Goal: Navigation & Orientation: Find specific page/section

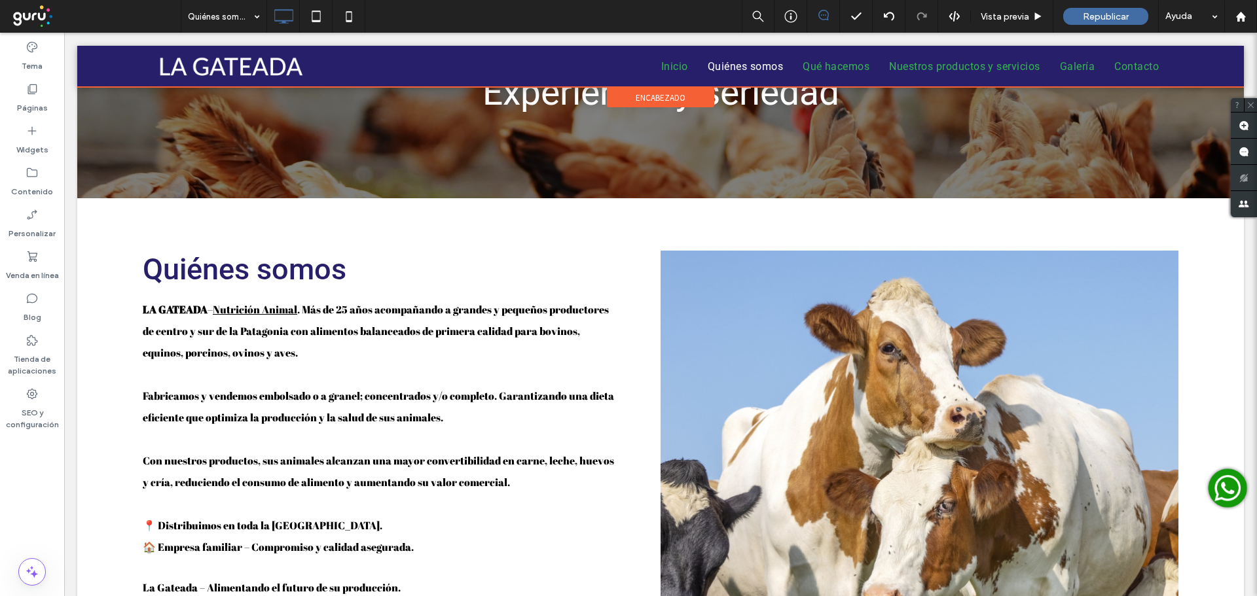
click at [201, 58] on div at bounding box center [660, 66] width 1167 height 41
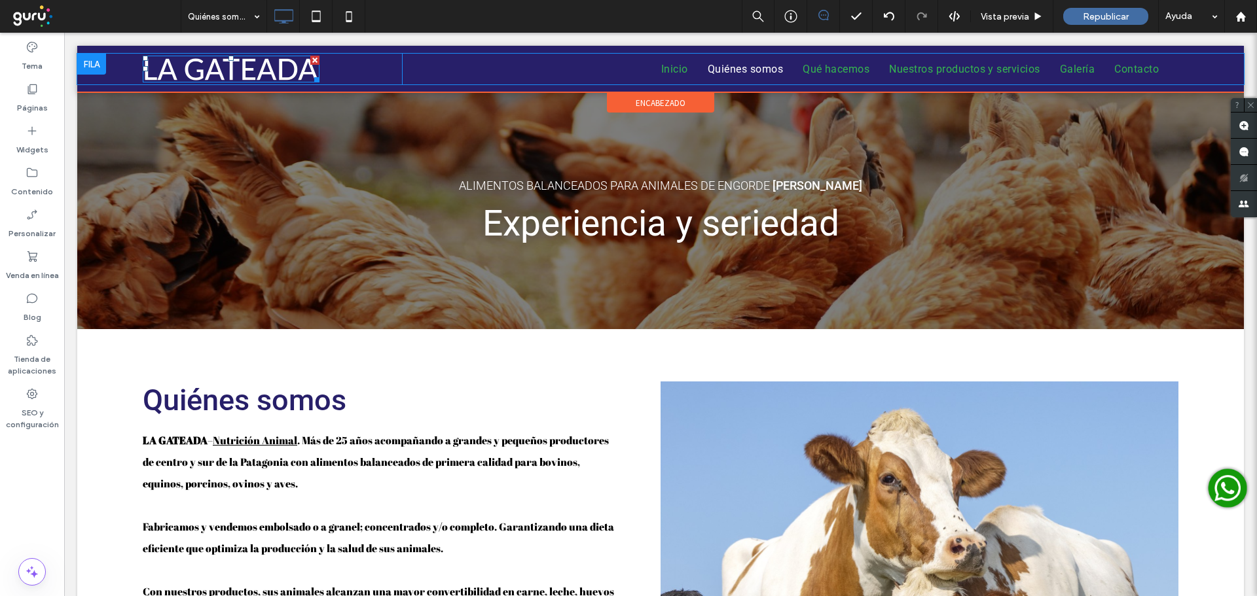
click at [313, 58] on div at bounding box center [314, 60] width 9 height 9
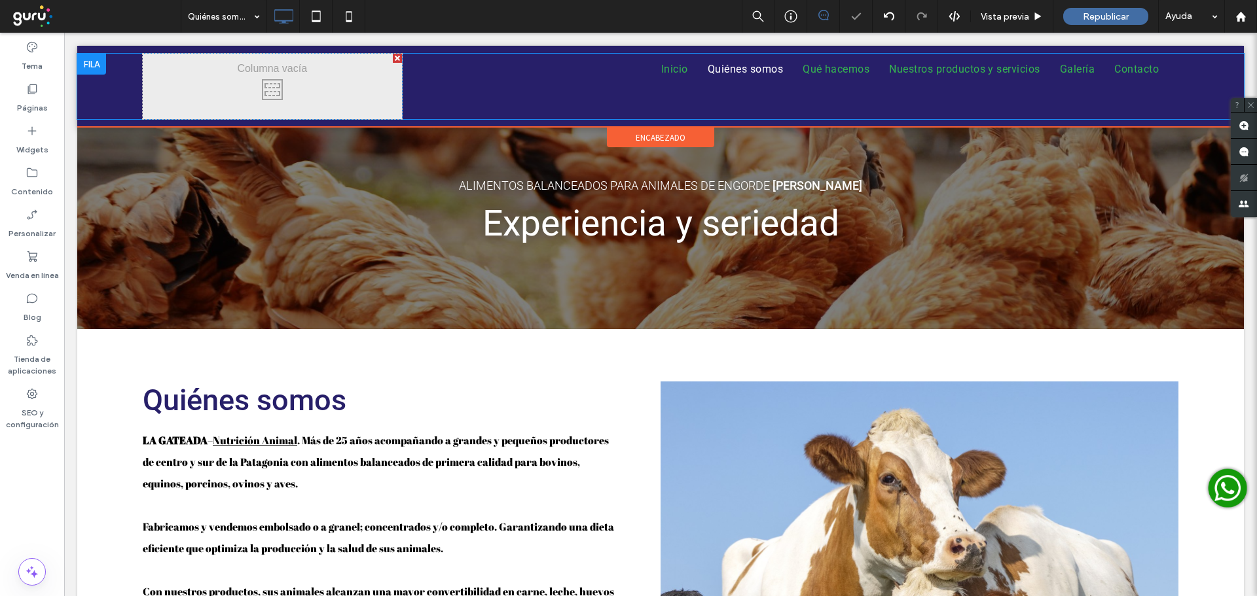
click at [268, 88] on div "Click To Paste" at bounding box center [272, 86] width 259 height 65
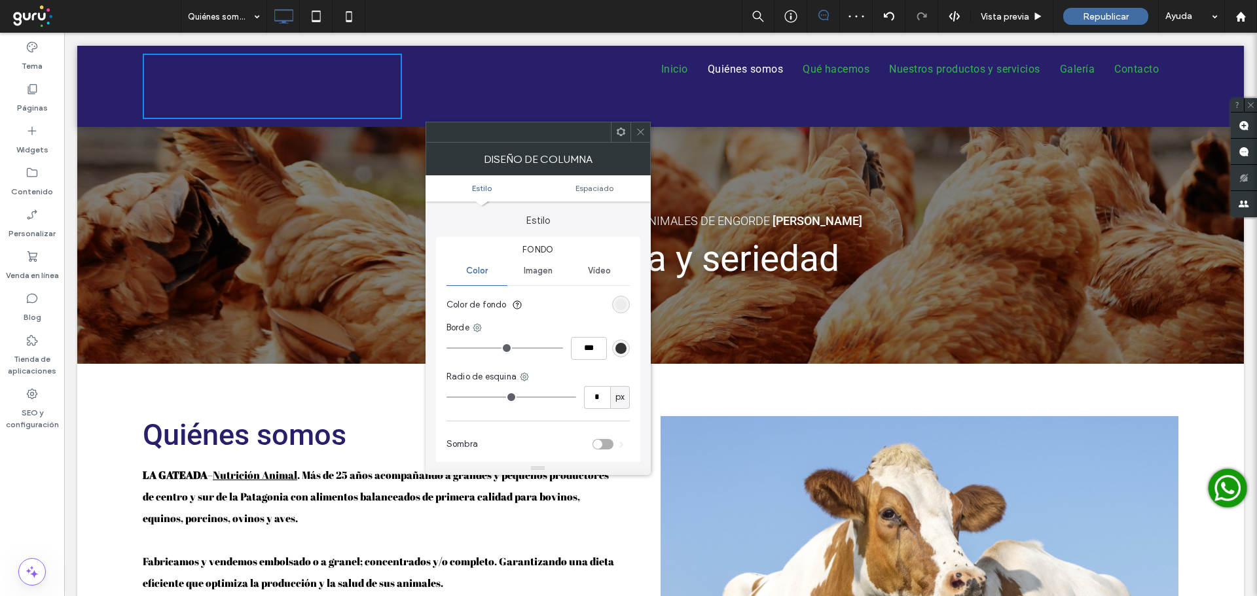
click at [641, 136] on icon at bounding box center [641, 132] width 10 height 10
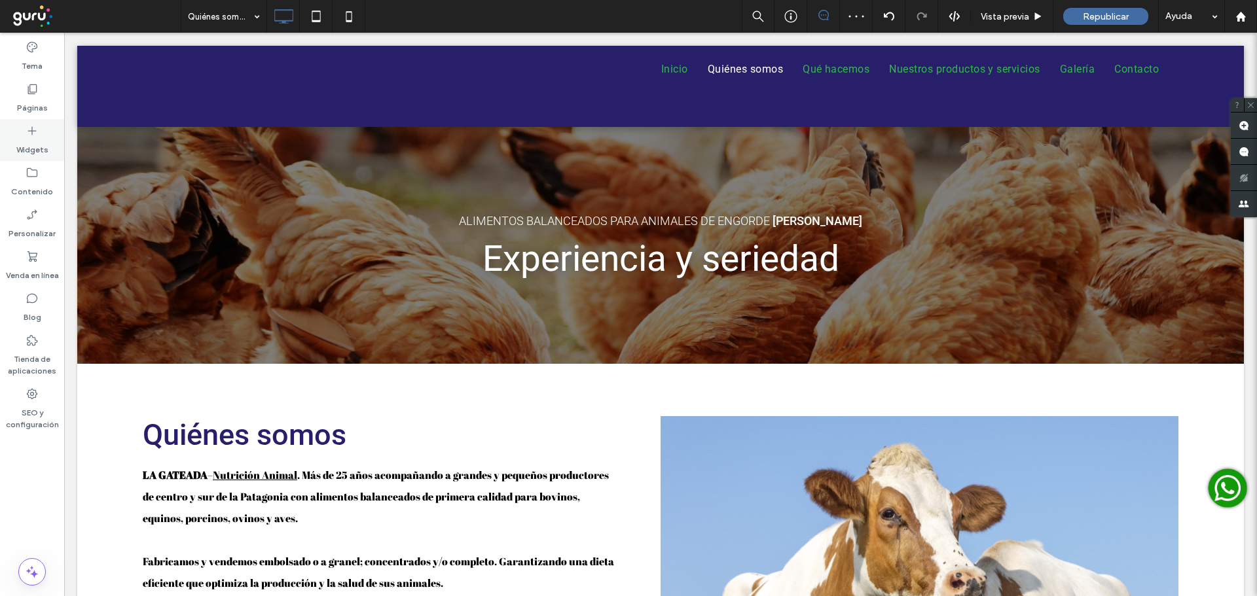
click at [41, 137] on div "Widgets" at bounding box center [32, 140] width 64 height 42
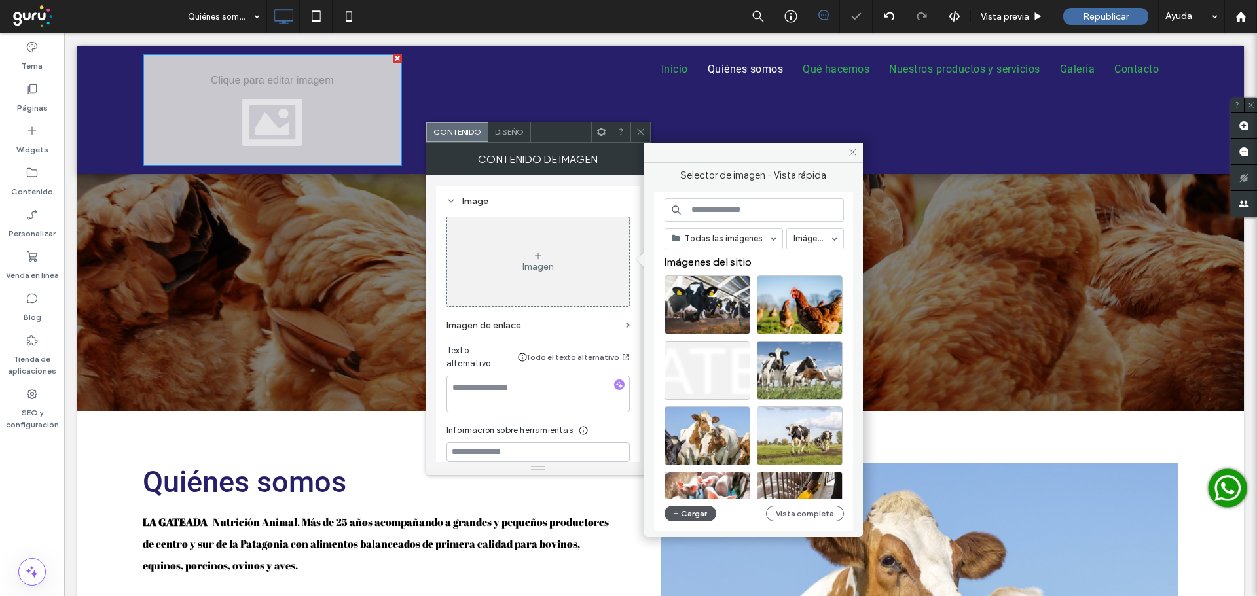
click at [681, 513] on button "Cargar" at bounding box center [691, 514] width 52 height 16
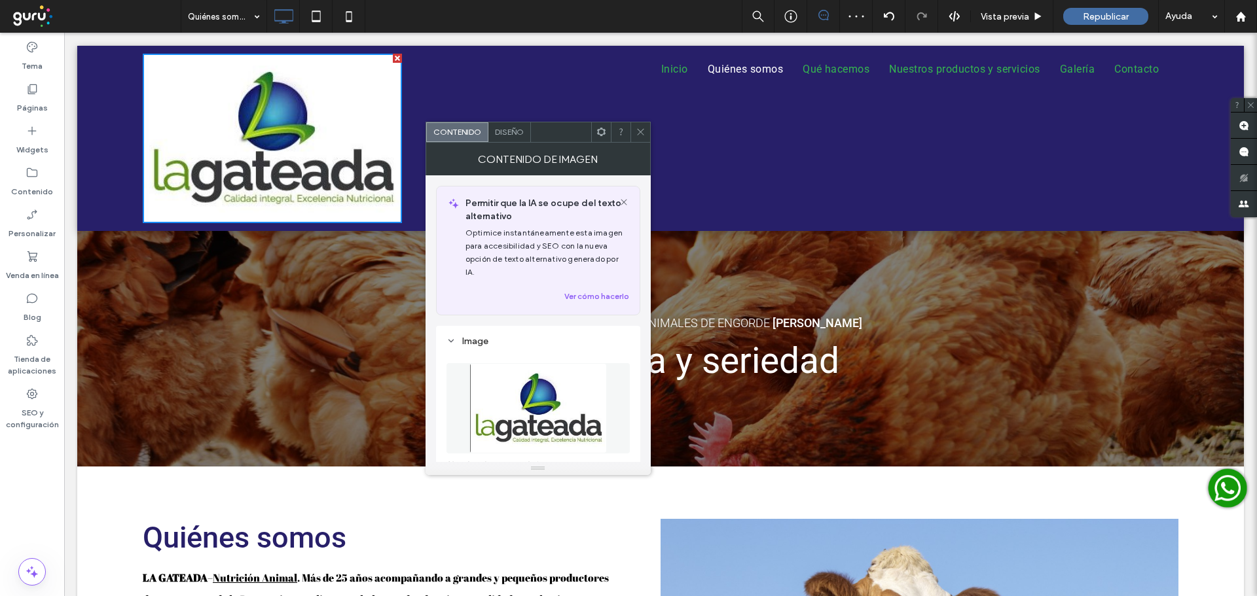
click at [642, 133] on use at bounding box center [640, 132] width 7 height 7
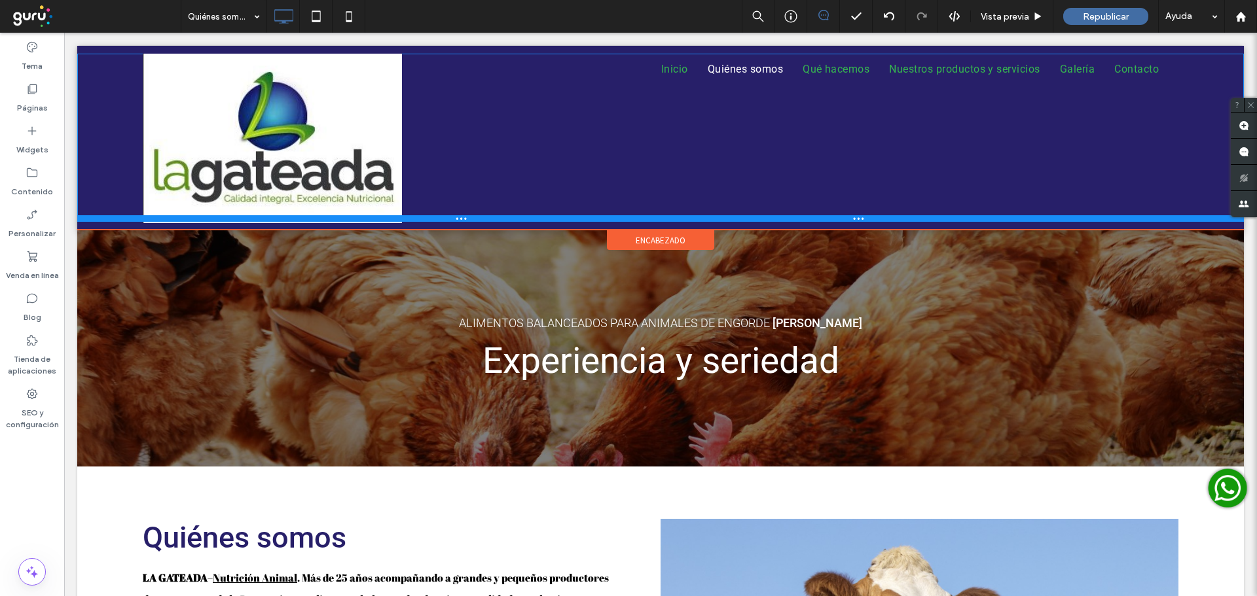
drag, startPoint x: 454, startPoint y: 221, endPoint x: 465, endPoint y: 155, distance: 67.1
click at [465, 155] on div "Click To Paste Inicio Quiénes somos Qué hacemos Nuestros productos y servicios …" at bounding box center [660, 138] width 1167 height 168
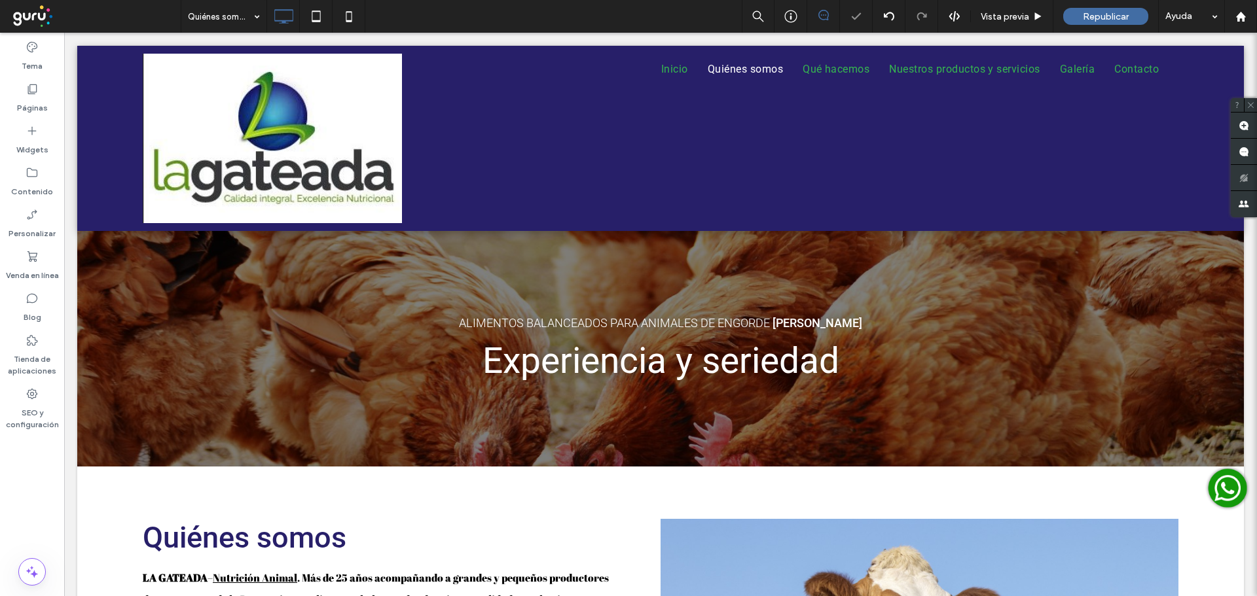
drag, startPoint x: 274, startPoint y: 133, endPoint x: 338, endPoint y: 166, distance: 72.0
click at [338, 166] on div at bounding box center [628, 298] width 1257 height 596
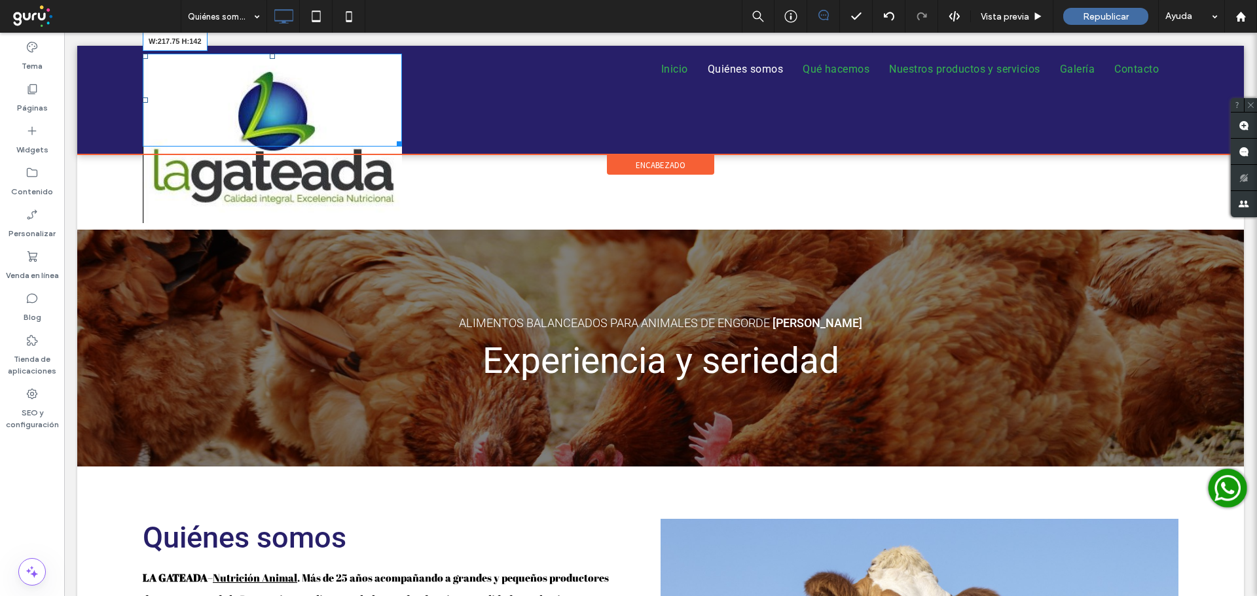
drag, startPoint x: 392, startPoint y: 218, endPoint x: 622, endPoint y: 138, distance: 243.9
click at [334, 126] on div "W:217.75 H:142" at bounding box center [272, 100] width 259 height 93
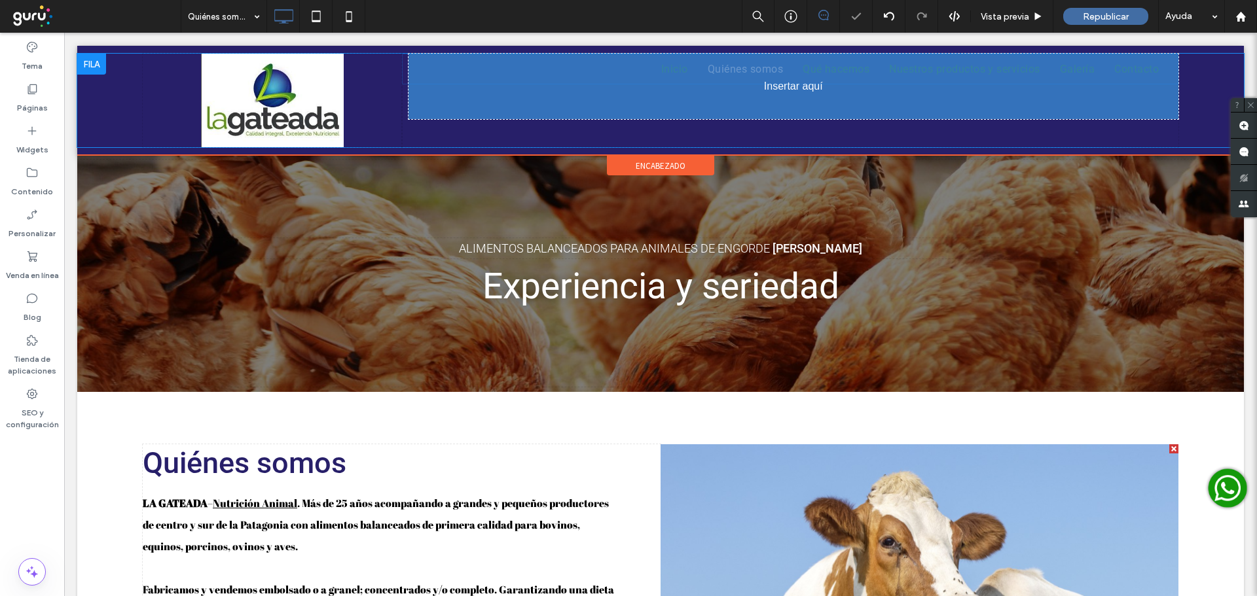
drag, startPoint x: 646, startPoint y: 72, endPoint x: 644, endPoint y: 94, distance: 21.7
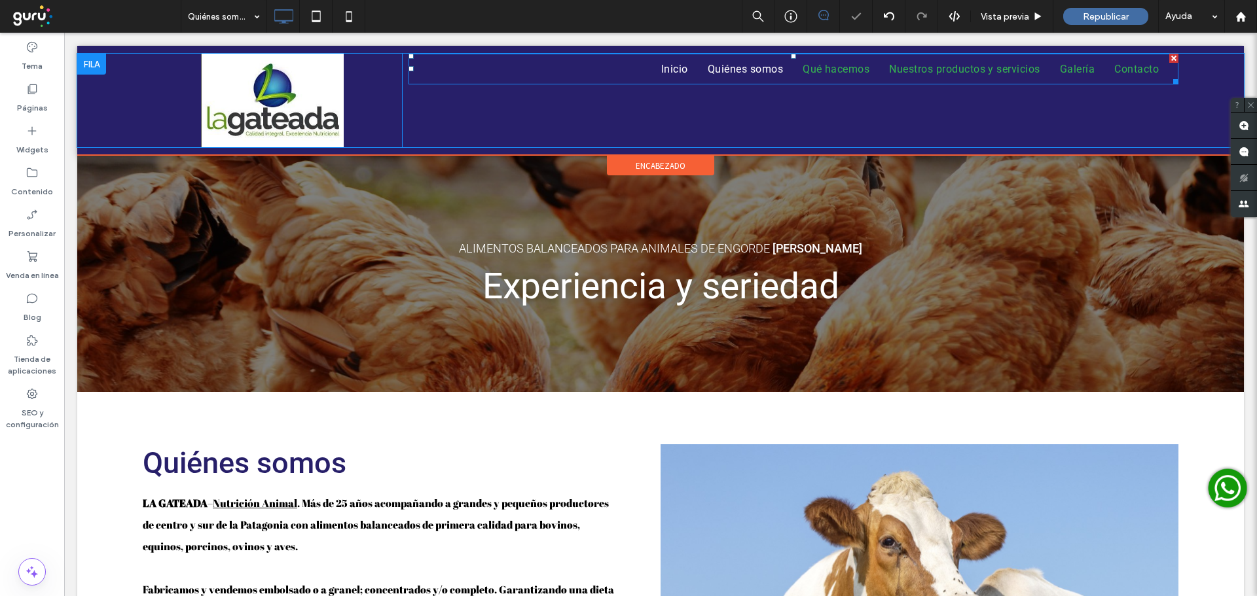
click at [661, 68] on span "Inicio" at bounding box center [674, 69] width 27 height 12
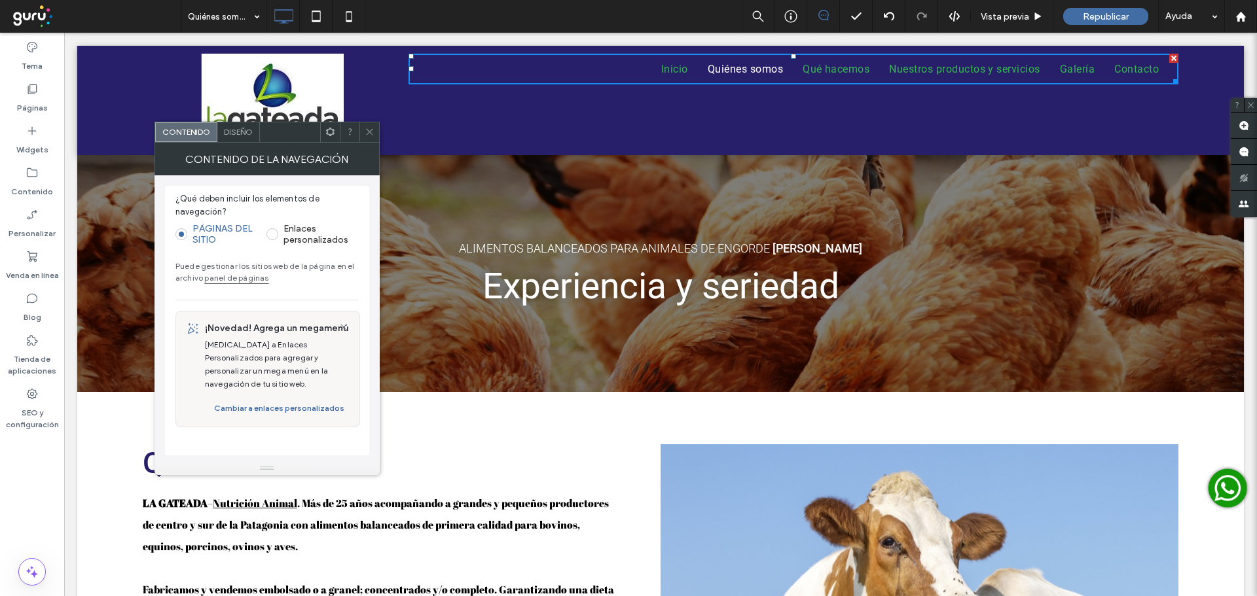
drag, startPoint x: 703, startPoint y: 81, endPoint x: 708, endPoint y: 115, distance: 34.6
click at [708, 115] on div "Inicio Quiénes somos Qué hacemos Nuestros productos y servicios Galería Contact…" at bounding box center [790, 101] width 777 height 94
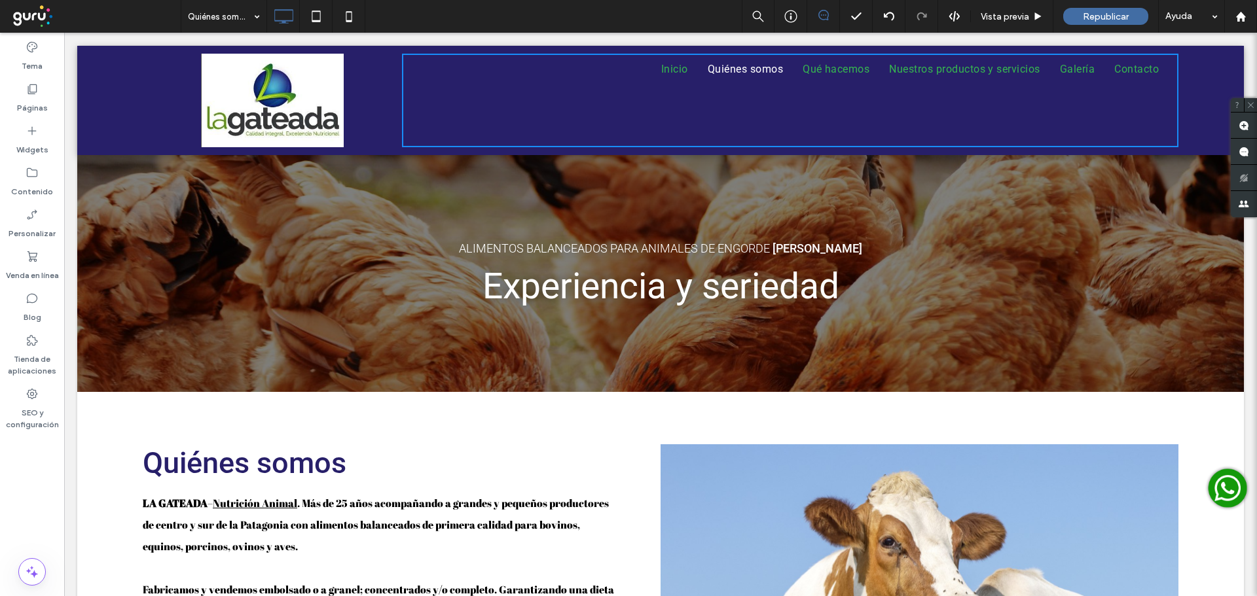
click at [635, 71] on nav "Inicio Quiénes somos Qué hacemos Nuestros productos y servicios Galería Contacto" at bounding box center [794, 69] width 771 height 31
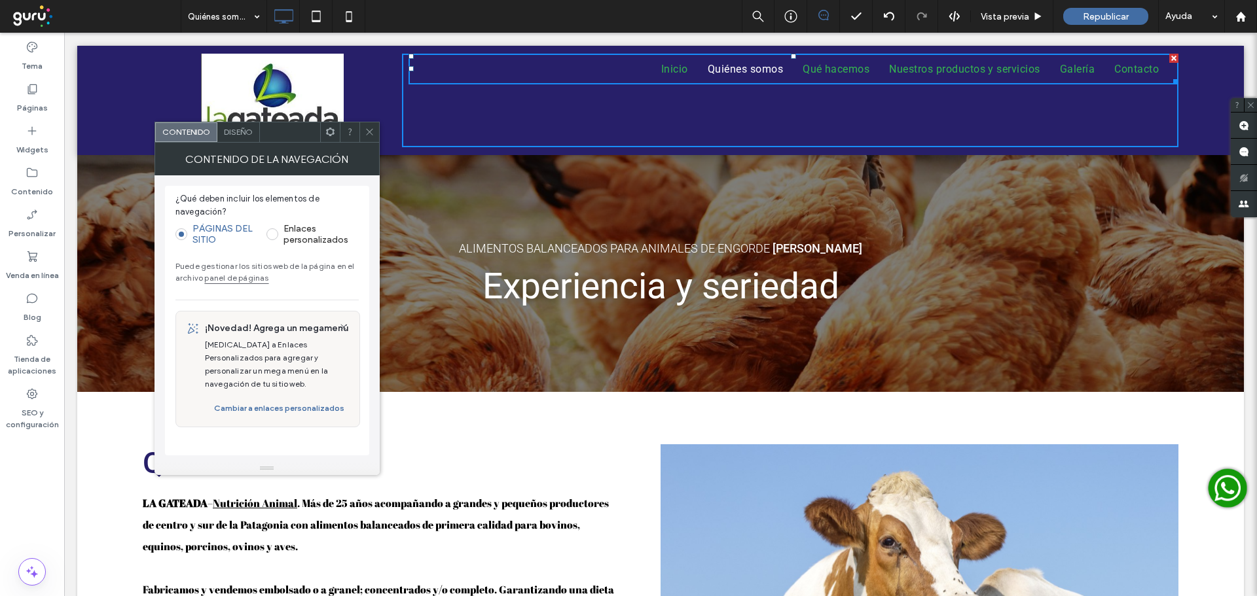
drag, startPoint x: 691, startPoint y: 82, endPoint x: 692, endPoint y: 105, distance: 22.9
click at [692, 105] on div "Inicio Quiénes somos Qué hacemos Nuestros productos y servicios Galería Contact…" at bounding box center [790, 101] width 777 height 94
click at [667, 69] on span "Inicio" at bounding box center [674, 69] width 27 height 12
drag, startPoint x: 784, startPoint y: 54, endPoint x: 785, endPoint y: 82, distance: 27.5
click at [785, 82] on nav "Inicio Quiénes somos Qué hacemos Nuestros productos y servicios Galería Contacto" at bounding box center [794, 69] width 771 height 31
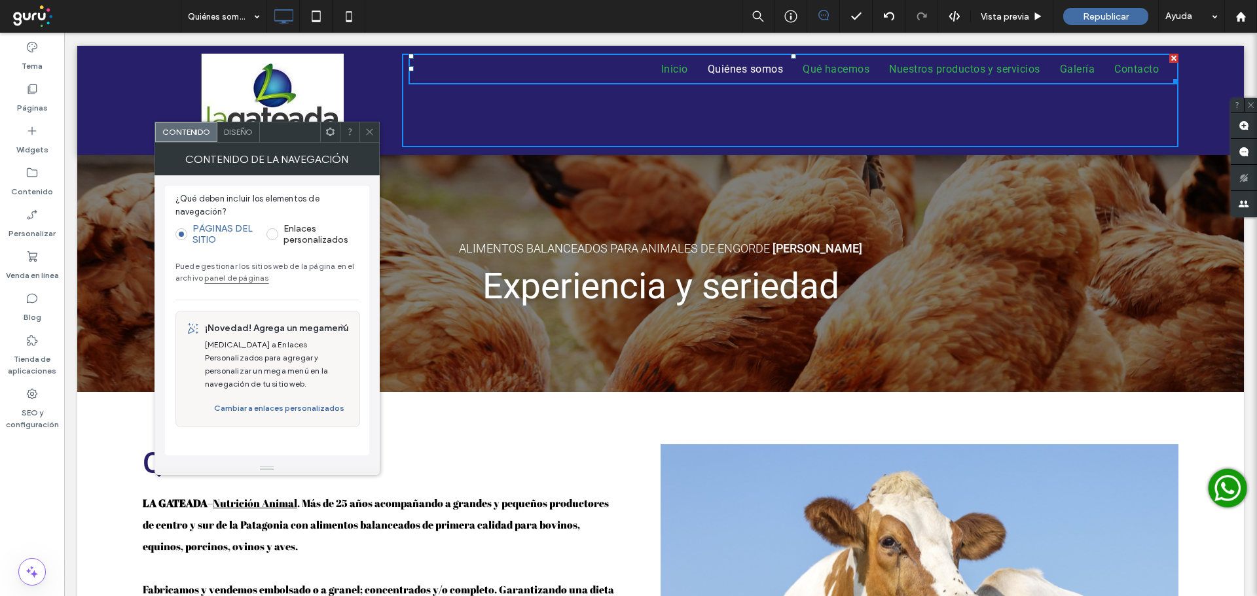
drag, startPoint x: 785, startPoint y: 82, endPoint x: 794, endPoint y: 124, distance: 42.8
click at [794, 124] on div "Inicio Quiénes somos Qué hacemos Nuestros productos y servicios Galería Contact…" at bounding box center [790, 101] width 777 height 94
click at [1169, 81] on div at bounding box center [1174, 80] width 10 height 10
drag, startPoint x: 544, startPoint y: 79, endPoint x: 541, endPoint y: 107, distance: 28.3
click at [541, 107] on div "Inicio Quiénes somos Qué hacemos Nuestros productos y servicios Galería Contact…" at bounding box center [790, 101] width 777 height 94
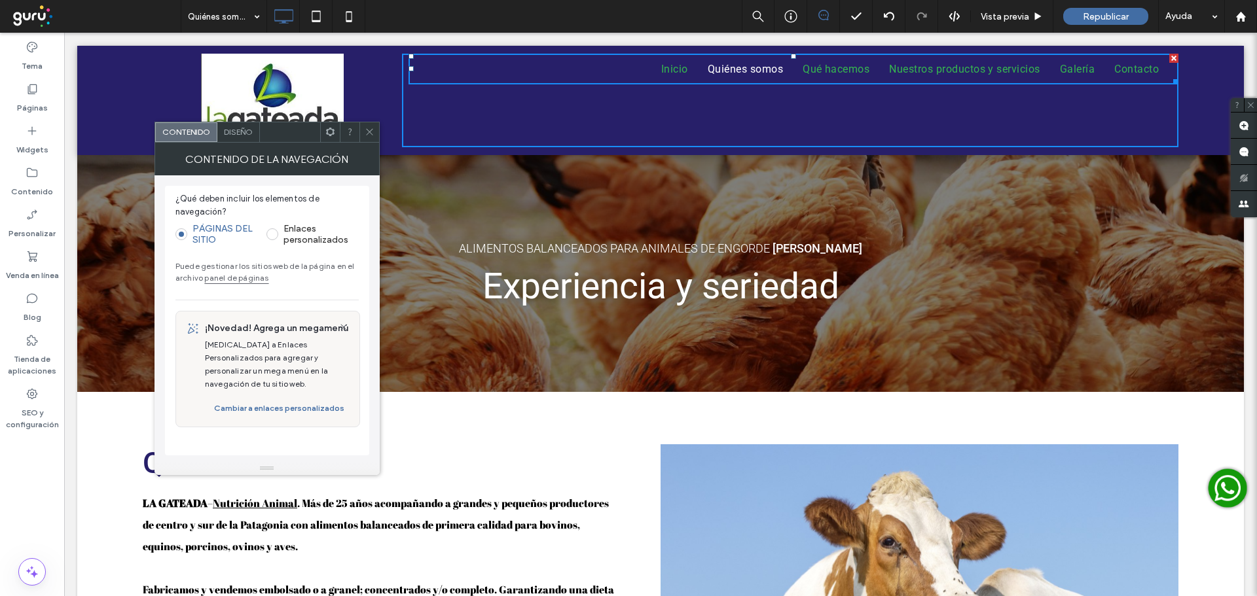
click at [875, 124] on div "Inicio Quiénes somos Qué hacemos Nuestros productos y servicios Galería Contact…" at bounding box center [790, 101] width 777 height 94
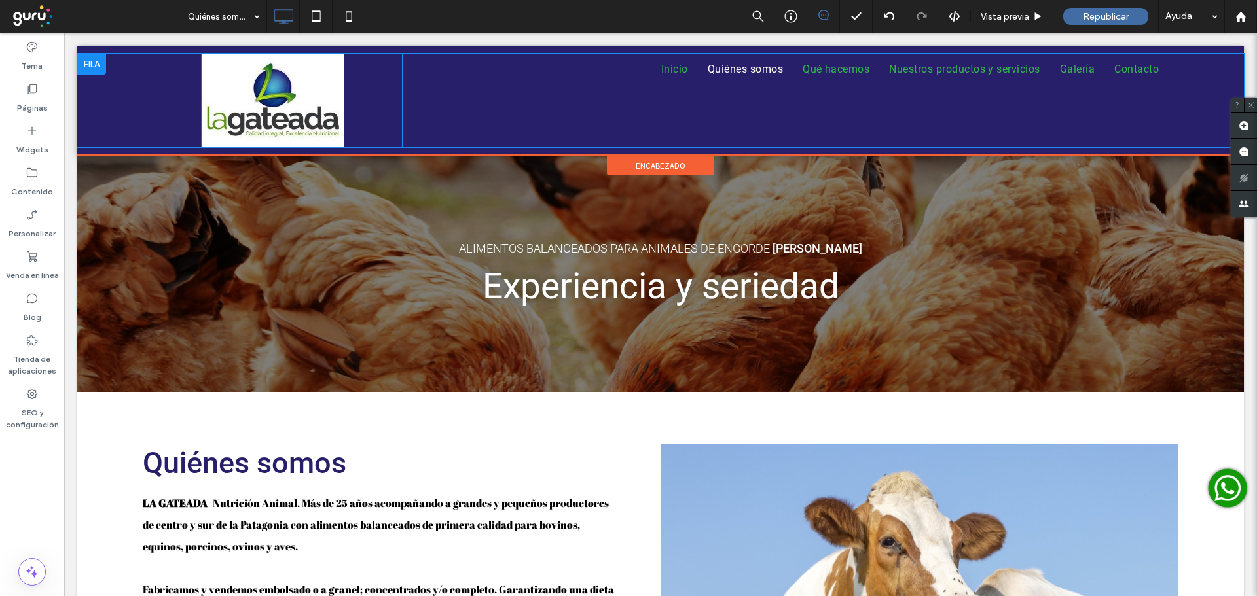
click at [811, 115] on div "Inicio Quiénes somos Qué hacemos Nuestros productos y servicios Galería Contact…" at bounding box center [790, 101] width 777 height 94
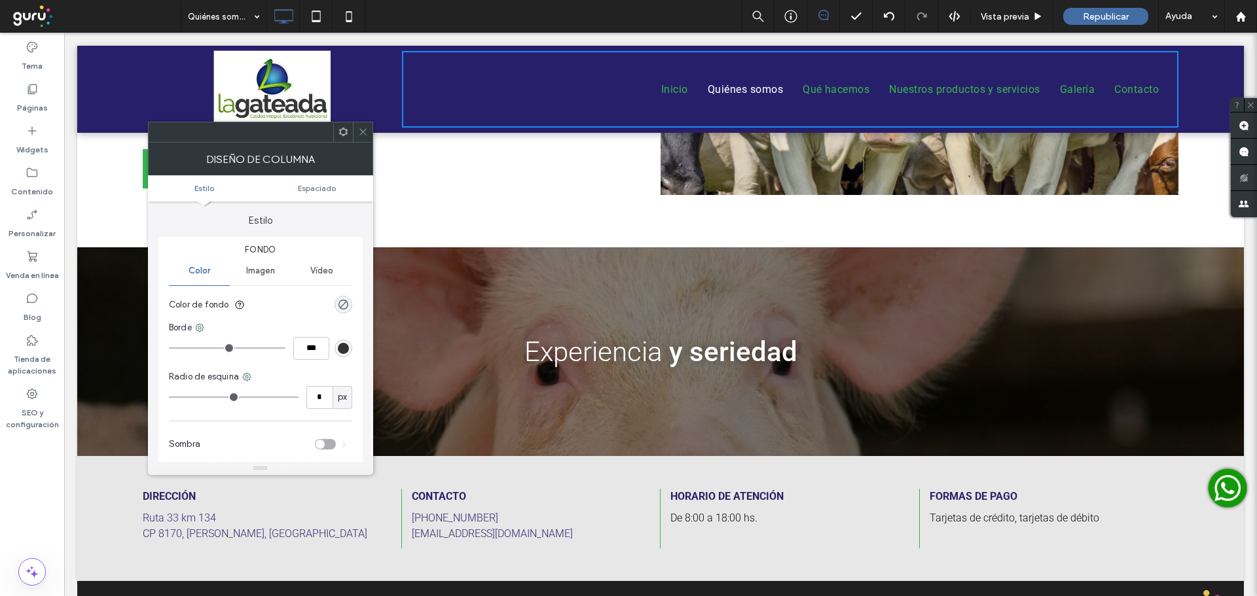
scroll to position [526, 0]
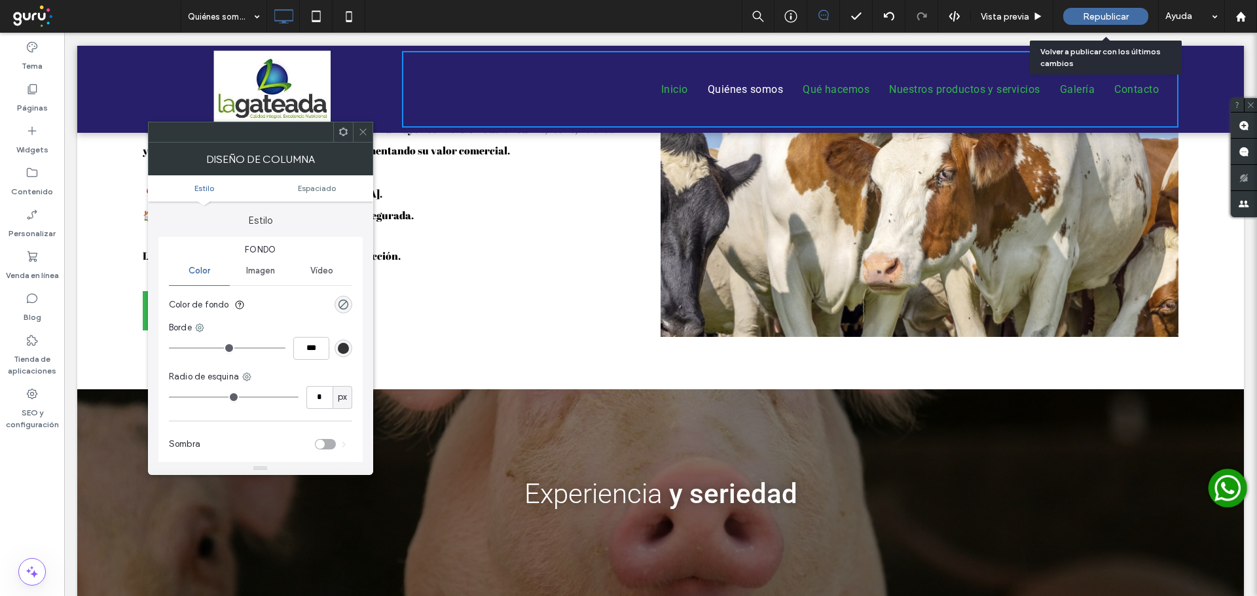
click at [1103, 11] on span "Republicar" at bounding box center [1106, 16] width 46 height 11
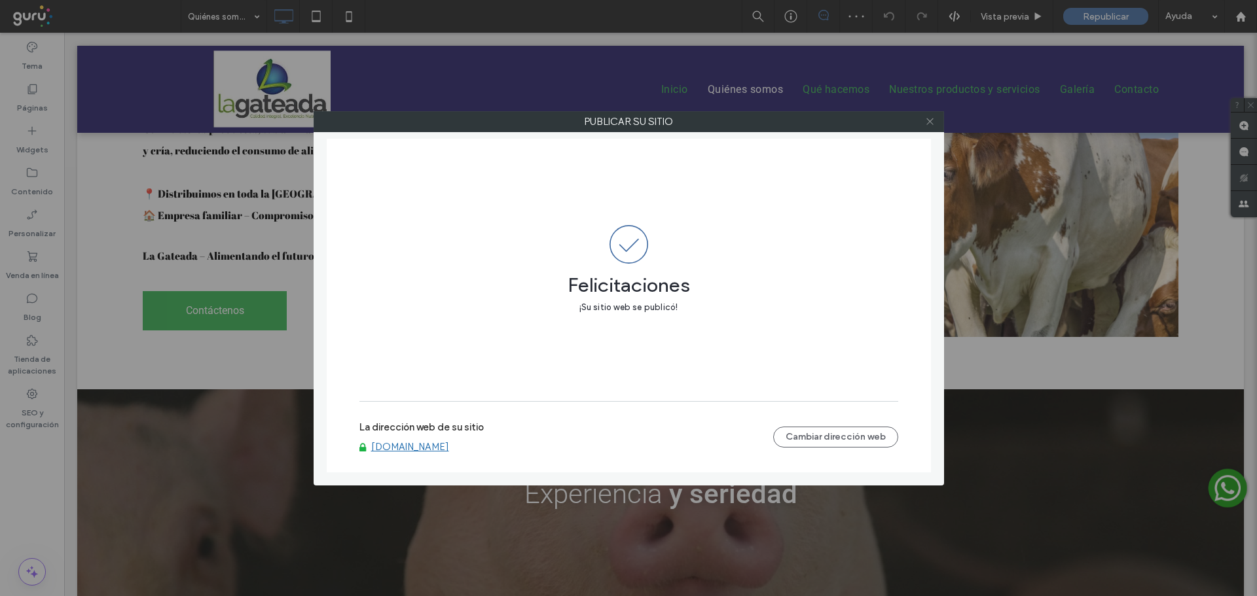
click at [929, 121] on icon at bounding box center [930, 122] width 10 height 10
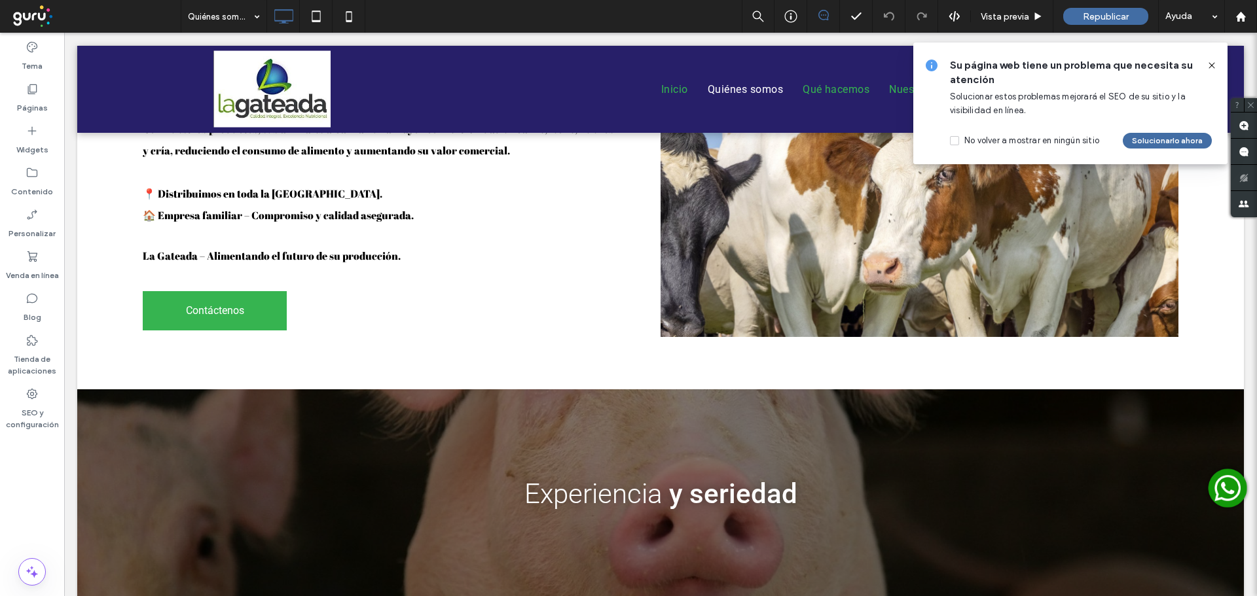
drag, startPoint x: 1213, startPoint y: 64, endPoint x: 1135, endPoint y: 61, distance: 78.6
click at [1213, 64] on icon at bounding box center [1212, 65] width 10 height 10
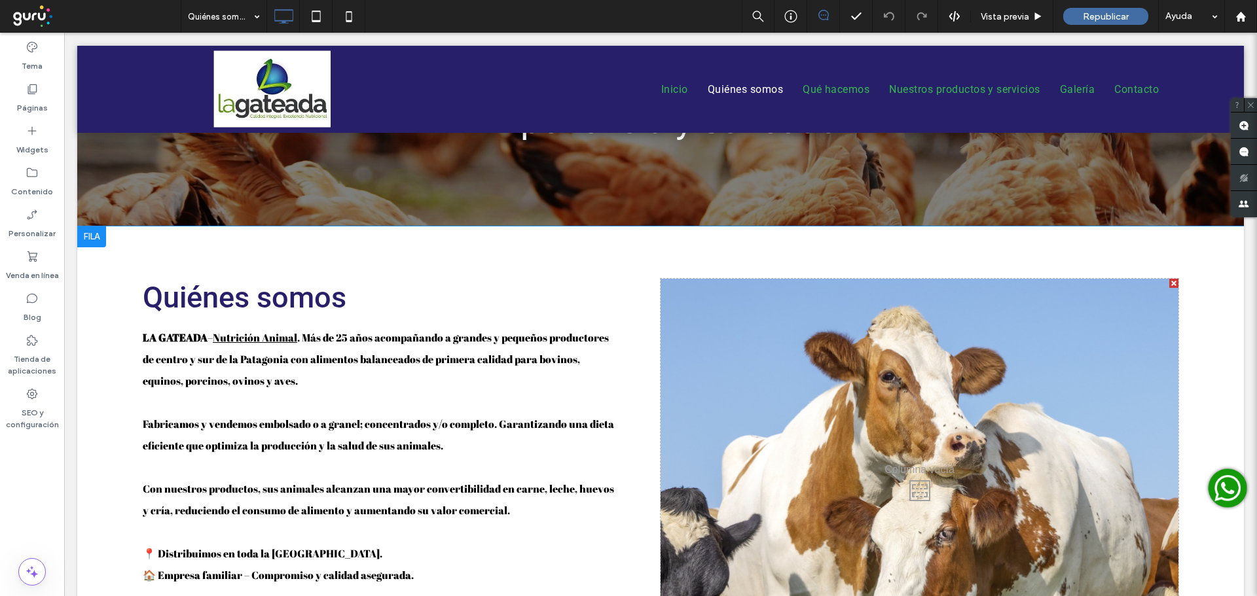
scroll to position [196, 0]
